Goal: Find specific page/section: Find specific page/section

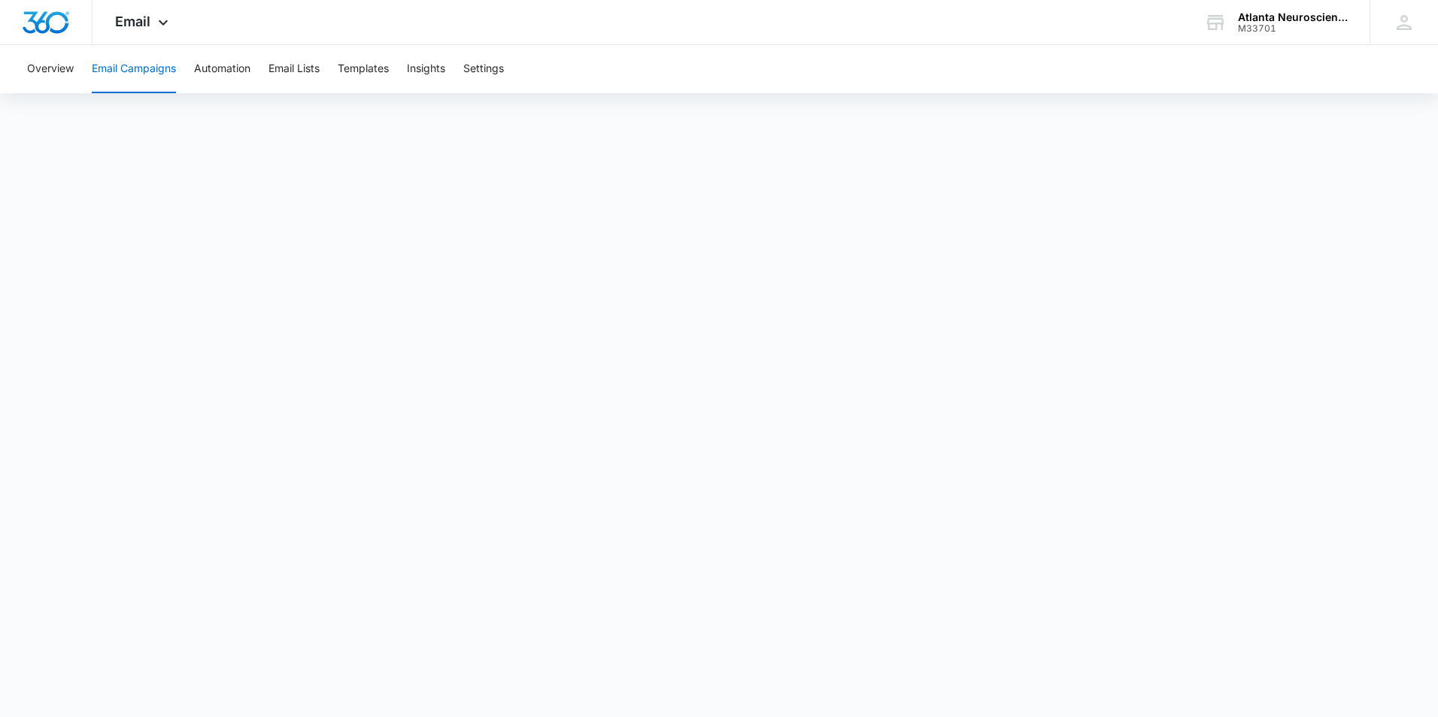
click at [134, 66] on button "Email Campaigns" at bounding box center [134, 69] width 84 height 48
